Goal: Task Accomplishment & Management: Use online tool/utility

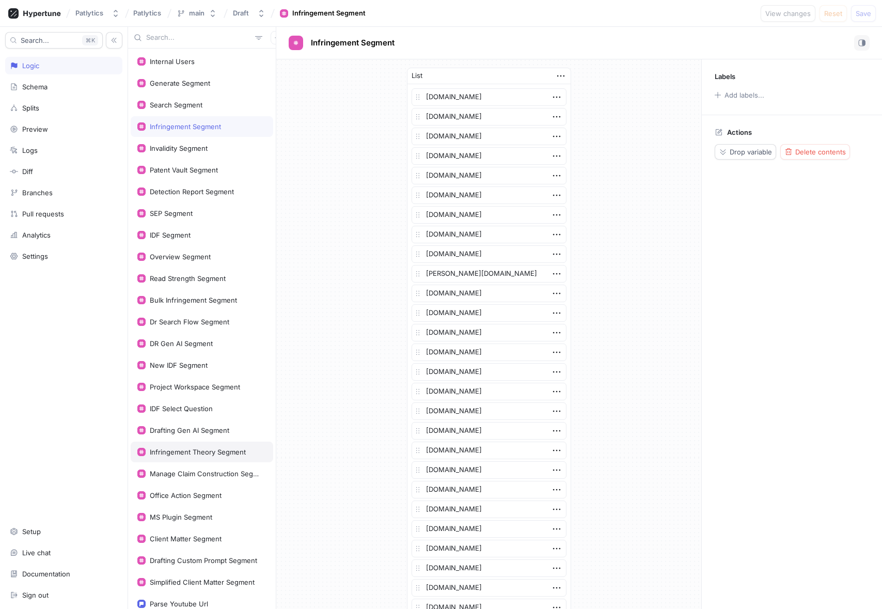
click at [197, 449] on div "Infringement Theory Segment" at bounding box center [198, 452] width 96 height 8
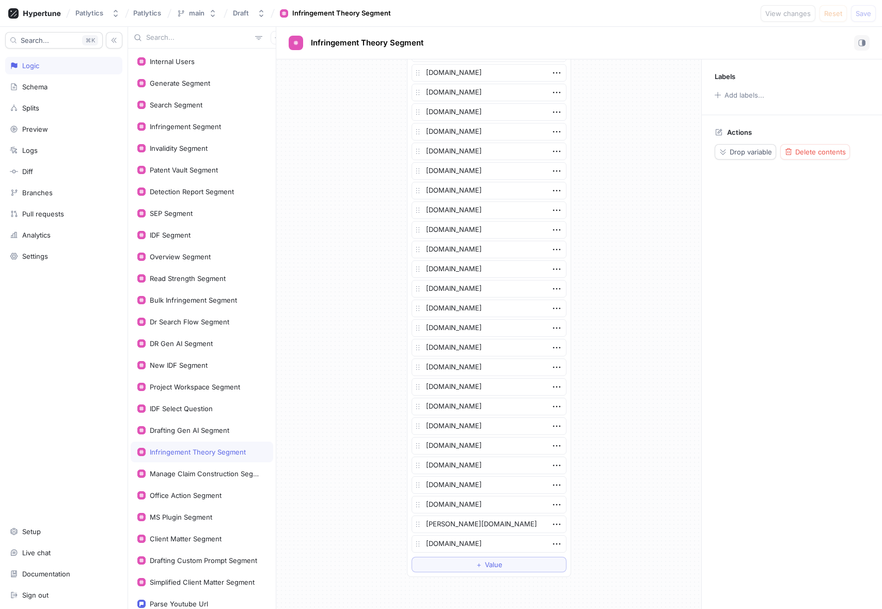
scroll to position [360, 0]
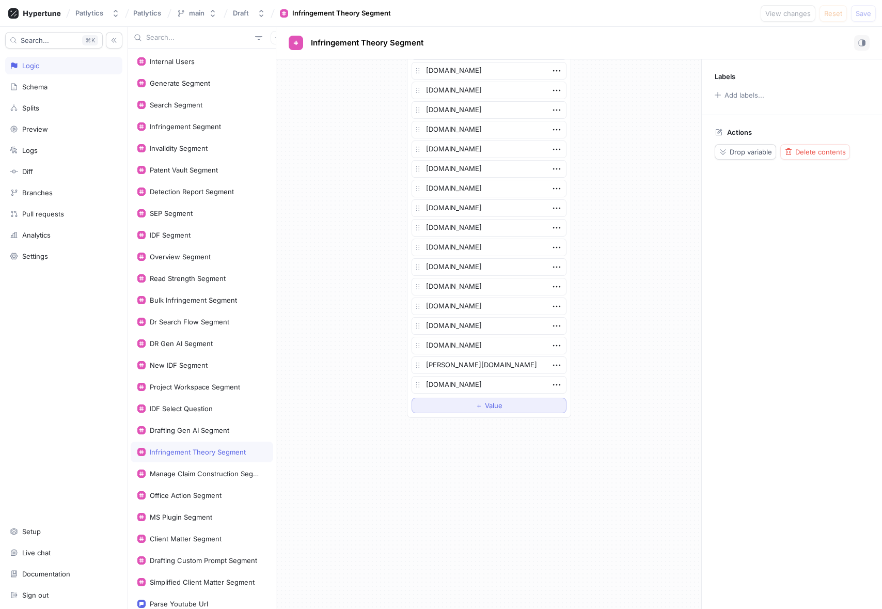
click at [458, 406] on button "＋ Value" at bounding box center [488, 404] width 155 height 15
type textarea "x"
type textarea "s"
type textarea "x"
type textarea "st"
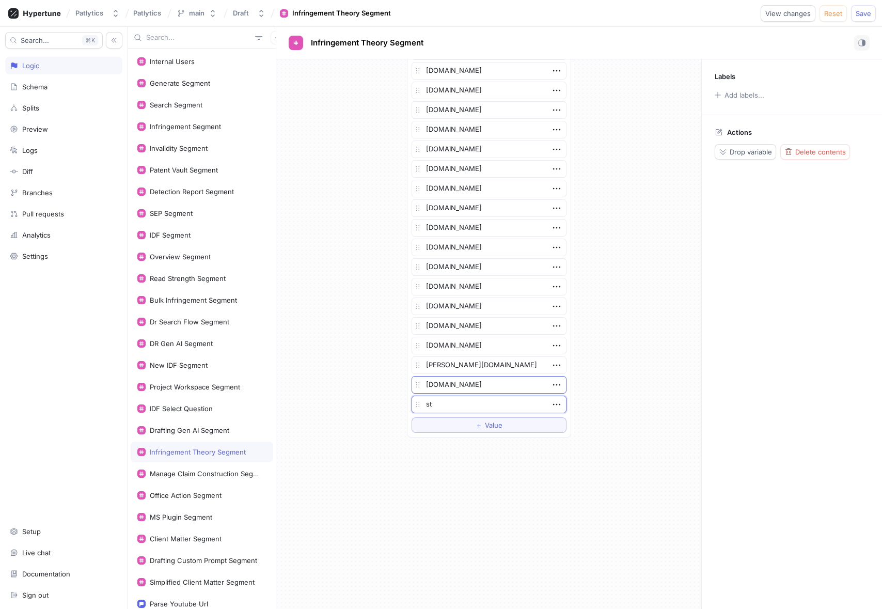
type textarea "x"
type textarea "ste"
type textarea "x"
type textarea "step"
type textarea "x"
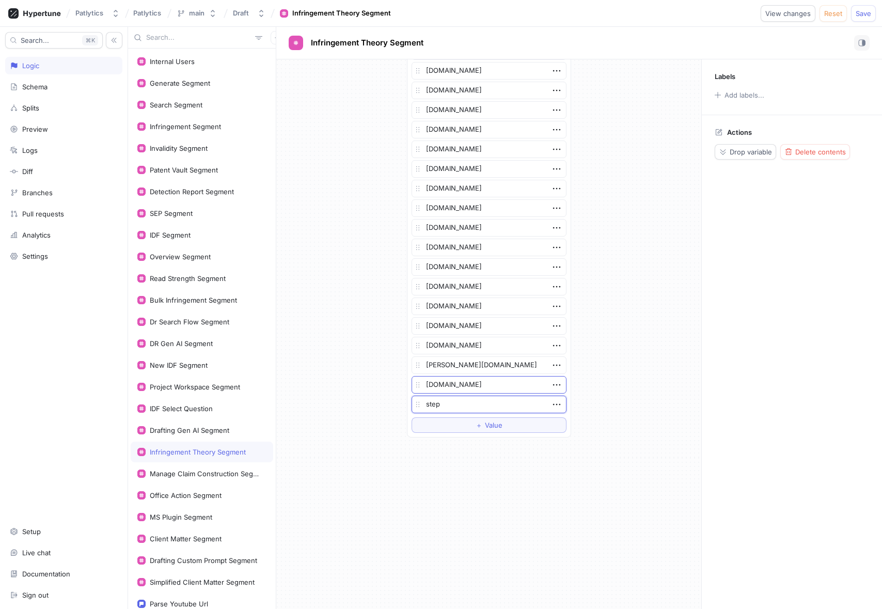
type textarea "stept"
type textarea "x"
type textarea "stepto"
type textarea "x"
type textarea "steptoe."
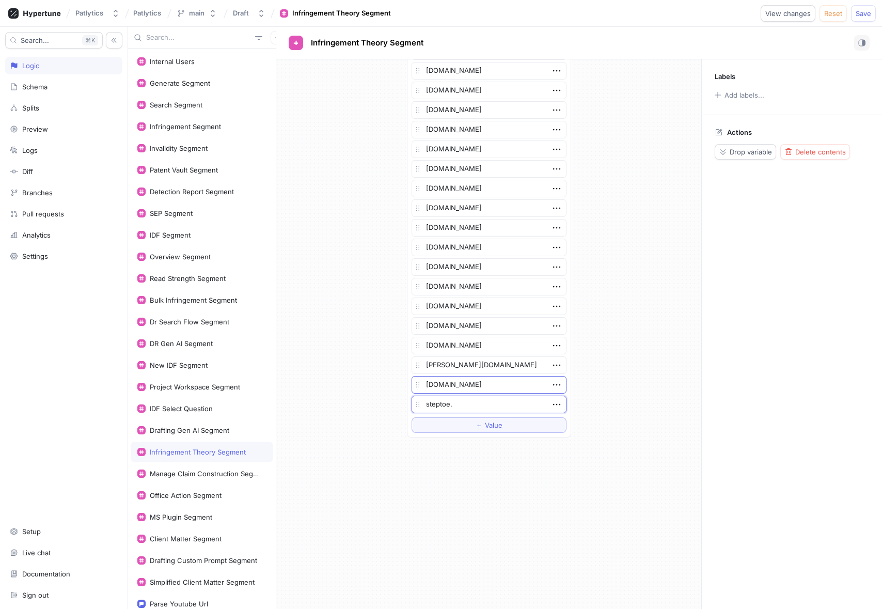
type textarea "x"
type textarea "[DOMAIN_NAME]"
type textarea "x"
type textarea "[DOMAIN_NAME]"
click at [429, 508] on div "List [DOMAIN_NAME] [DOMAIN_NAME] [DOMAIN_NAME] [DOMAIN_NAME] [DOMAIN_NAME] [DOM…" at bounding box center [488, 333] width 425 height 549
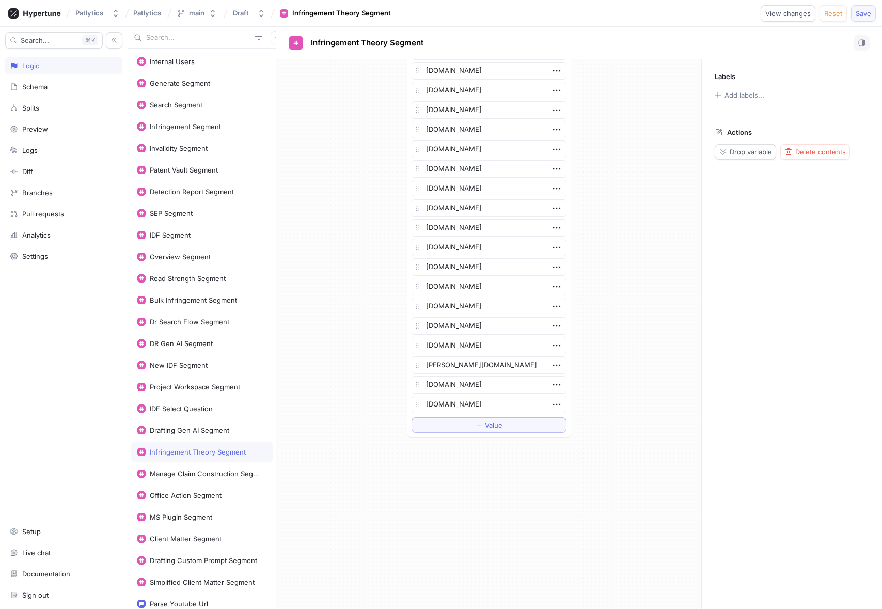
click at [867, 14] on span "Save" at bounding box center [862, 13] width 15 height 6
type textarea "x"
